Goal: Task Accomplishment & Management: Use online tool/utility

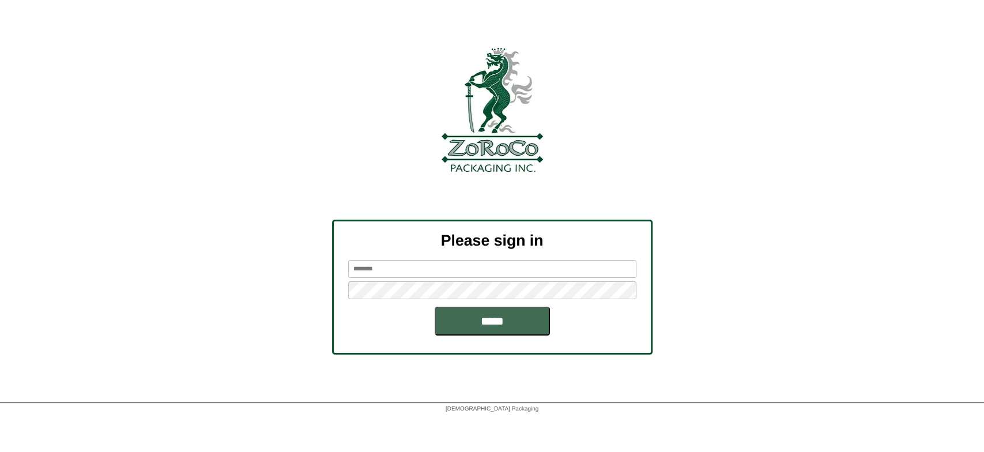
type input "********"
click at [481, 326] on input "*****" at bounding box center [492, 321] width 115 height 29
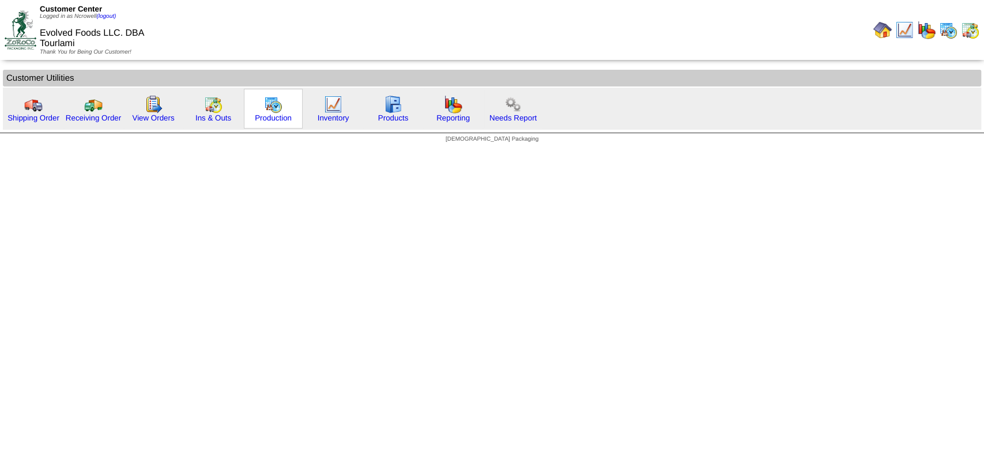
click at [277, 107] on img at bounding box center [273, 104] width 18 height 18
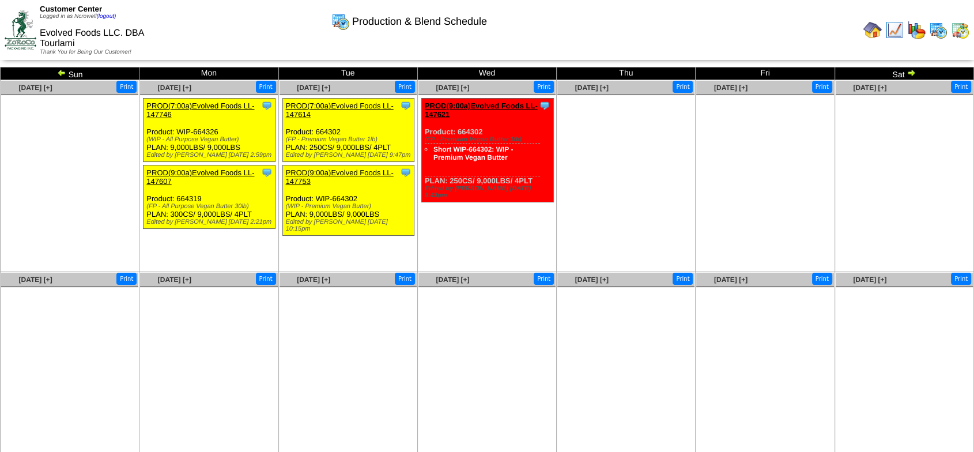
click at [912, 76] on img at bounding box center [911, 72] width 9 height 9
click at [908, 71] on img at bounding box center [911, 72] width 9 height 9
click at [910, 71] on img at bounding box center [911, 72] width 9 height 9
click at [912, 70] on img at bounding box center [911, 72] width 9 height 9
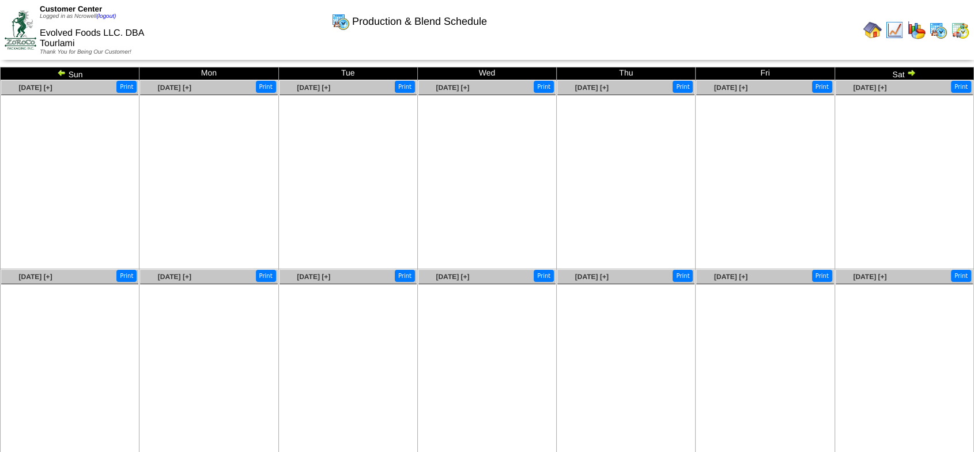
click at [912, 72] on img at bounding box center [911, 72] width 9 height 9
click at [914, 71] on img at bounding box center [911, 72] width 9 height 9
click at [879, 27] on img at bounding box center [873, 30] width 18 height 18
click at [873, 28] on img at bounding box center [873, 30] width 18 height 18
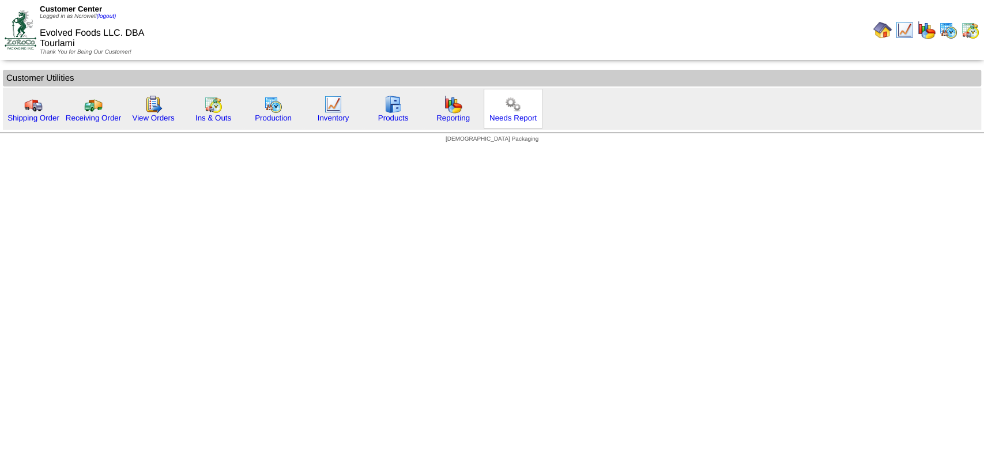
click at [510, 104] on img at bounding box center [513, 104] width 18 height 18
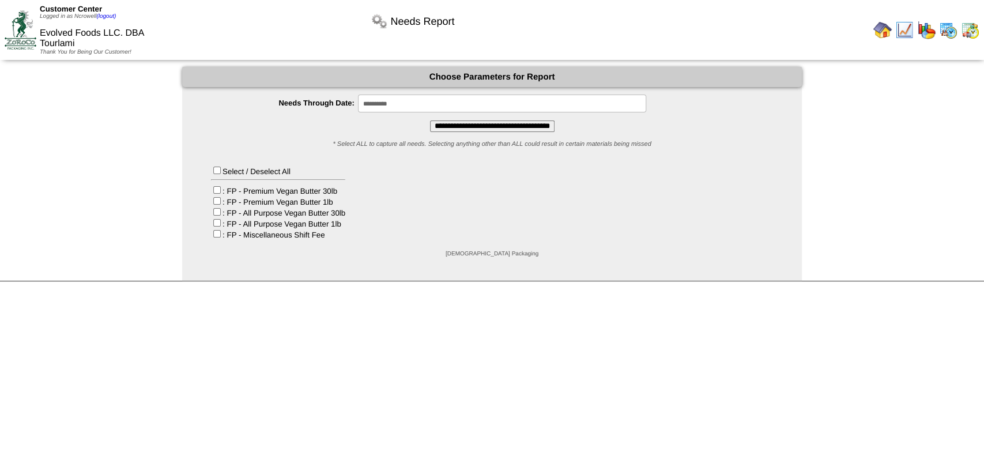
click at [495, 126] on input "**********" at bounding box center [492, 127] width 125 height 12
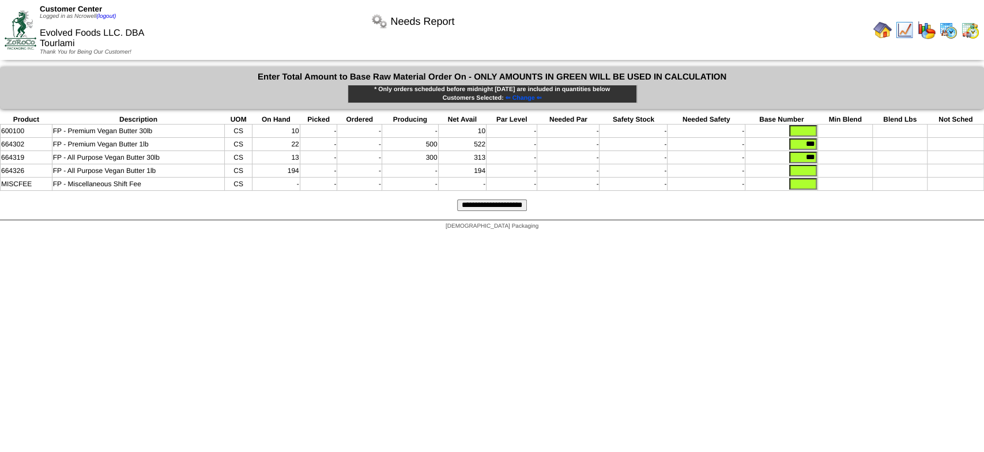
click at [876, 27] on img at bounding box center [883, 30] width 18 height 18
click at [883, 31] on img at bounding box center [883, 30] width 18 height 18
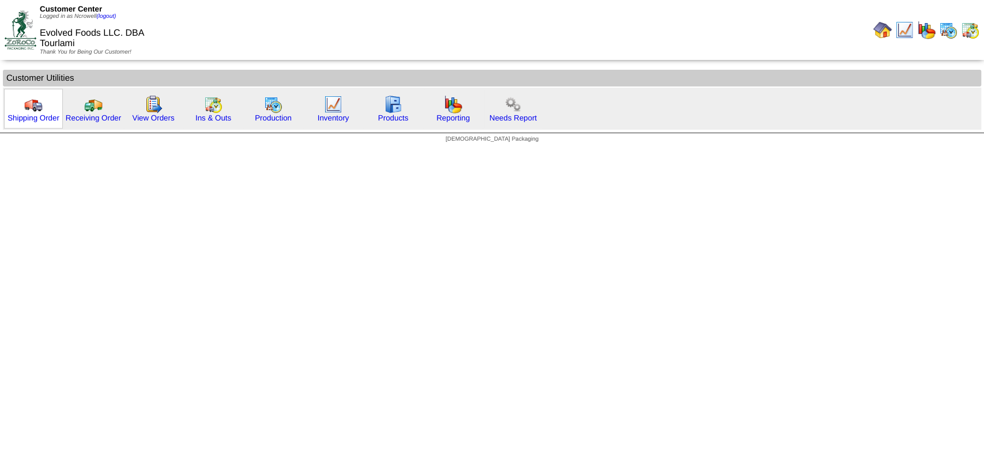
click at [25, 107] on img at bounding box center [33, 104] width 18 height 18
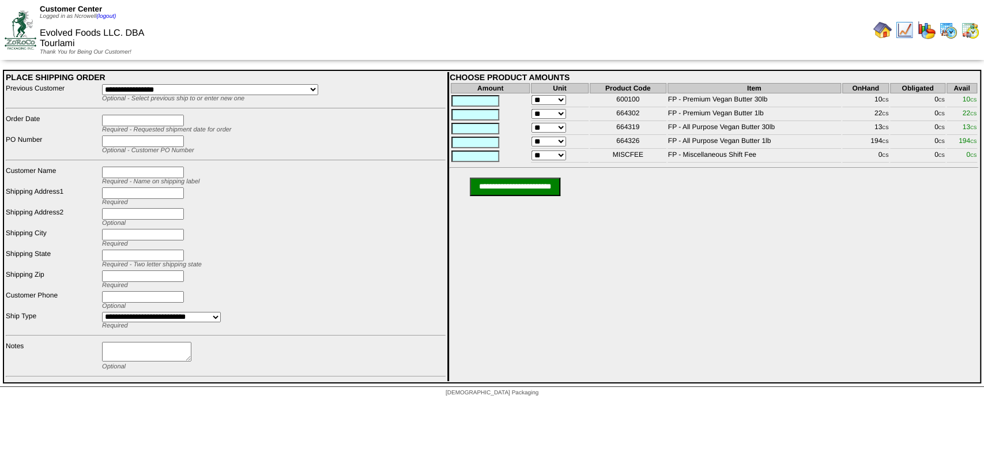
click at [884, 30] on img at bounding box center [883, 30] width 18 height 18
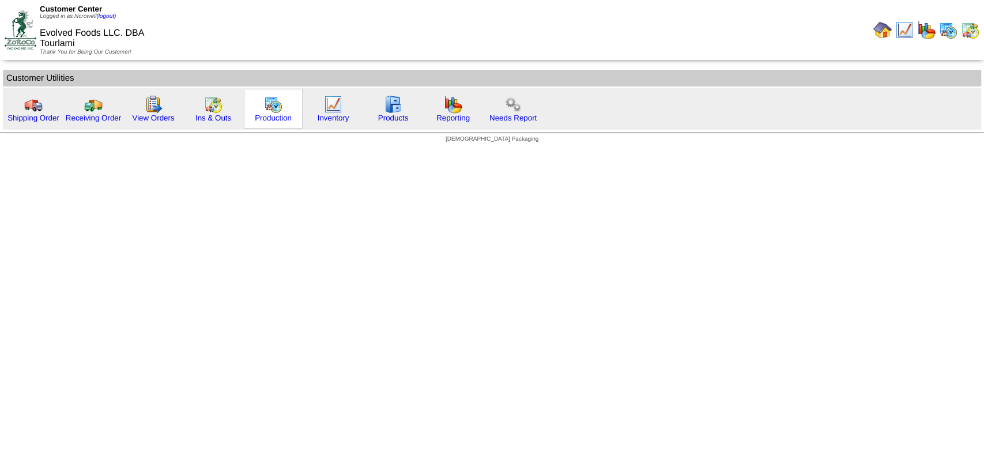
click at [272, 111] on img at bounding box center [273, 104] width 18 height 18
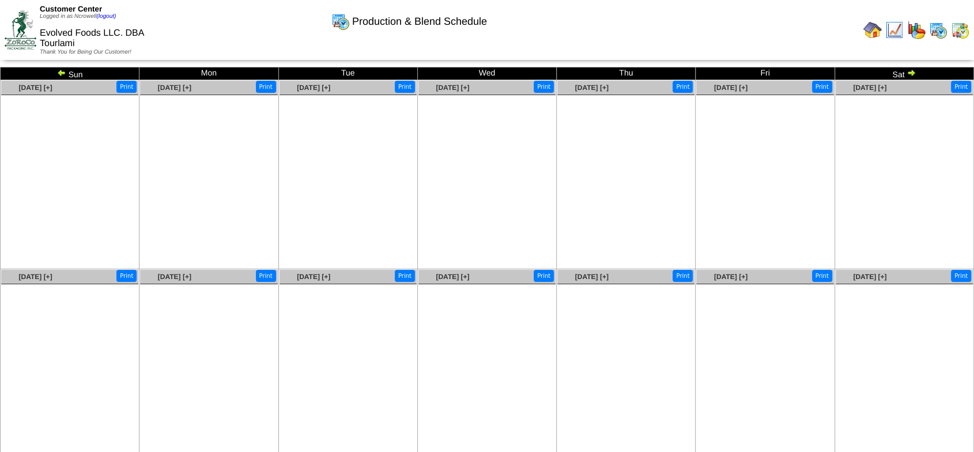
click at [61, 71] on img at bounding box center [61, 72] width 9 height 9
